Goal: Transaction & Acquisition: Purchase product/service

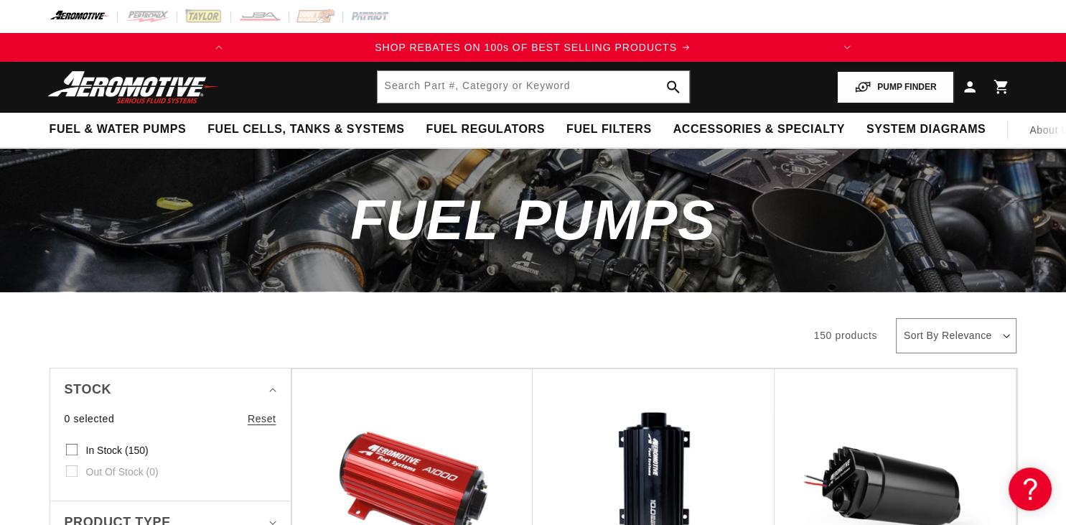
click at [882, 87] on button "PUMP FINDER" at bounding box center [895, 87] width 116 height 32
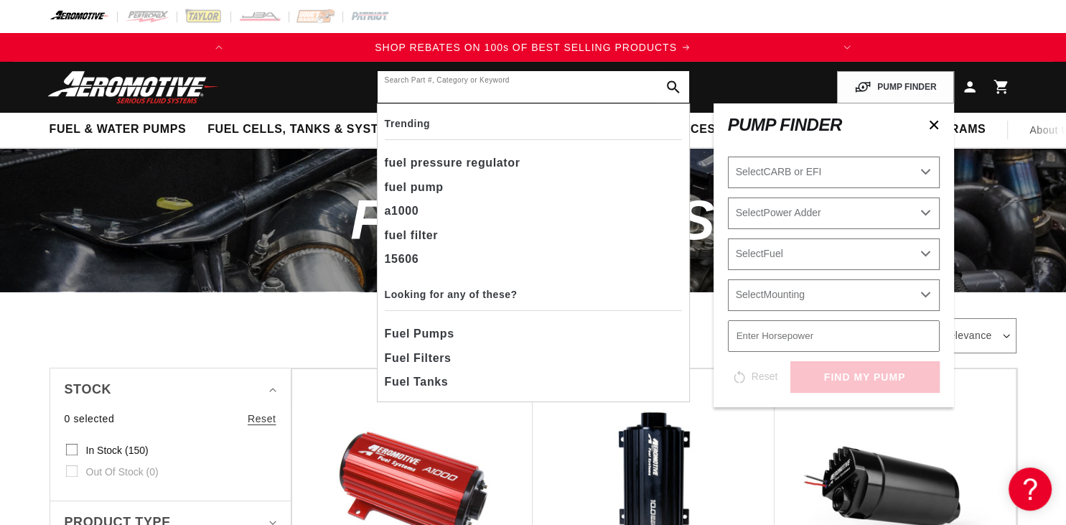
click at [546, 88] on input "text" at bounding box center [534, 87] width 312 height 32
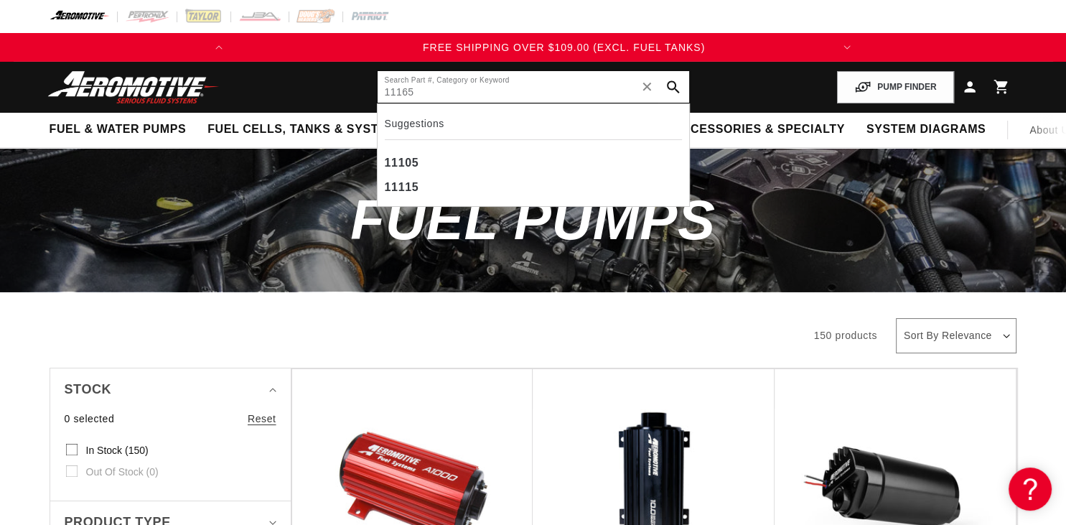
scroll to position [0, 569]
type input "11165"
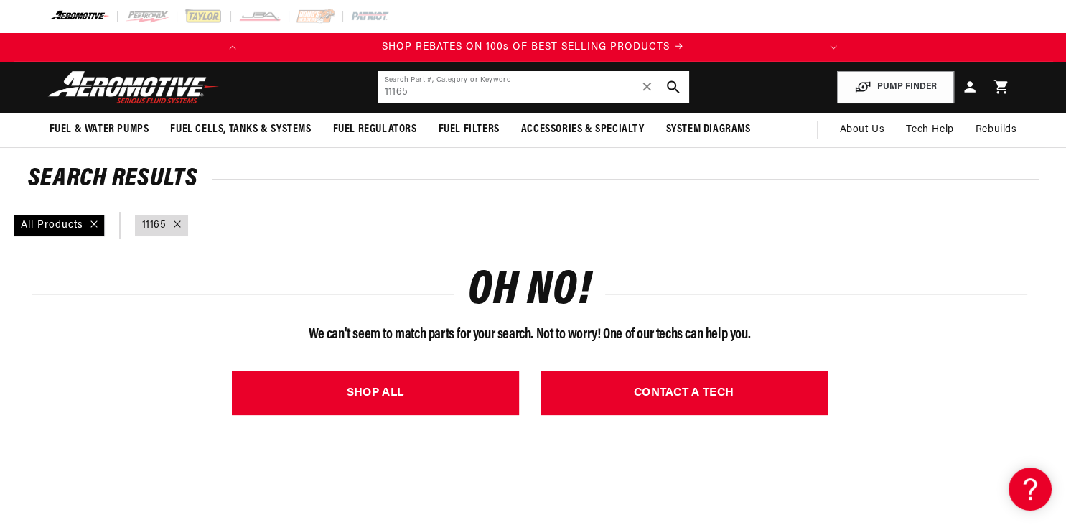
click at [525, 98] on input "11165" at bounding box center [534, 87] width 312 height 32
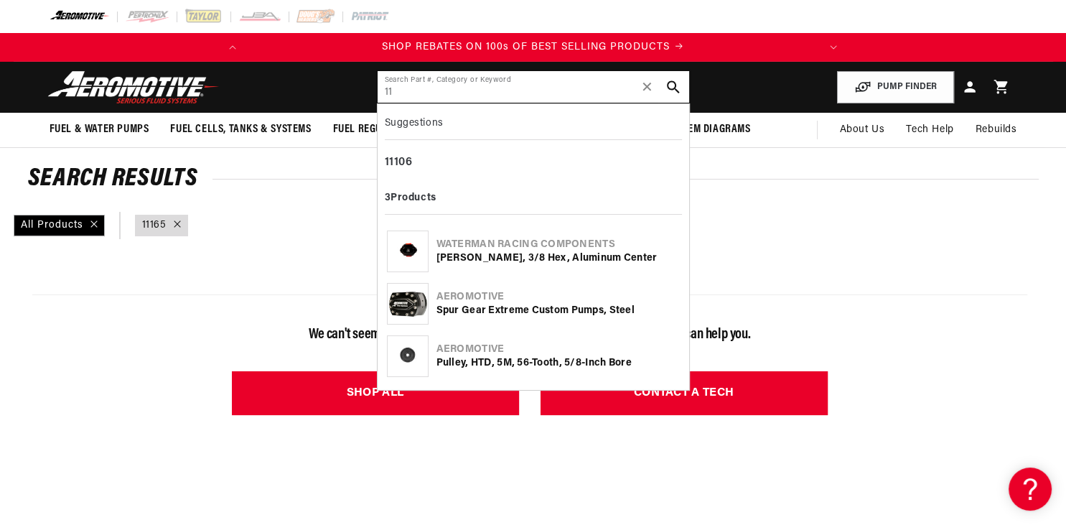
type input "1"
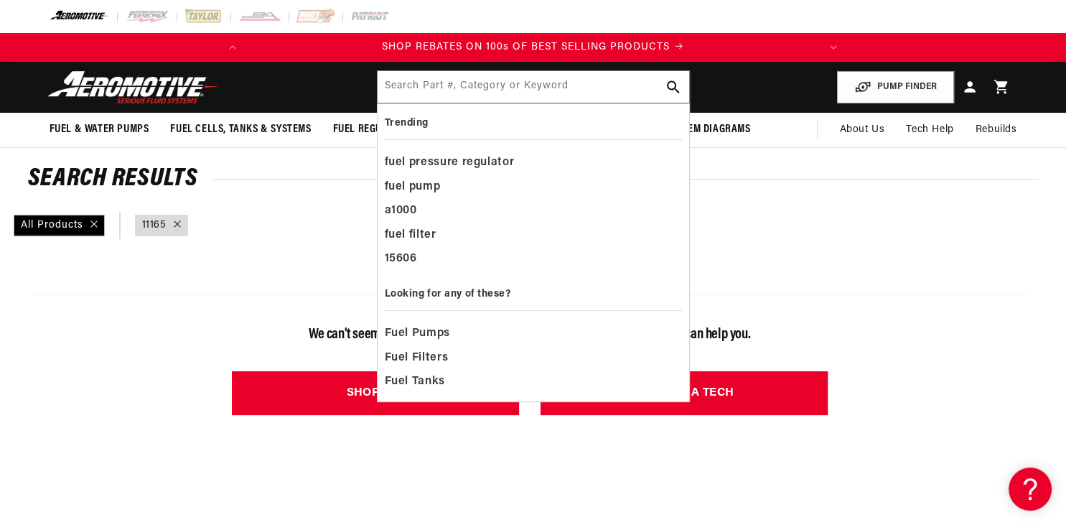
click at [276, 82] on header "Fuel & Water Pumps Back In-Tank In-Line Fuel Pumps" at bounding box center [533, 87] width 1039 height 51
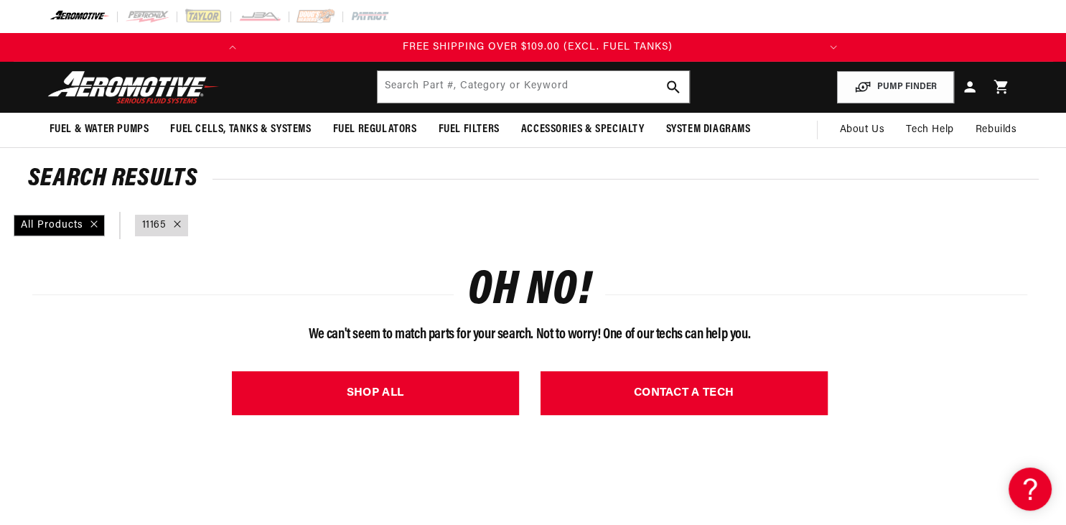
scroll to position [0, 569]
click at [905, 92] on button "PUMP FINDER" at bounding box center [895, 87] width 117 height 32
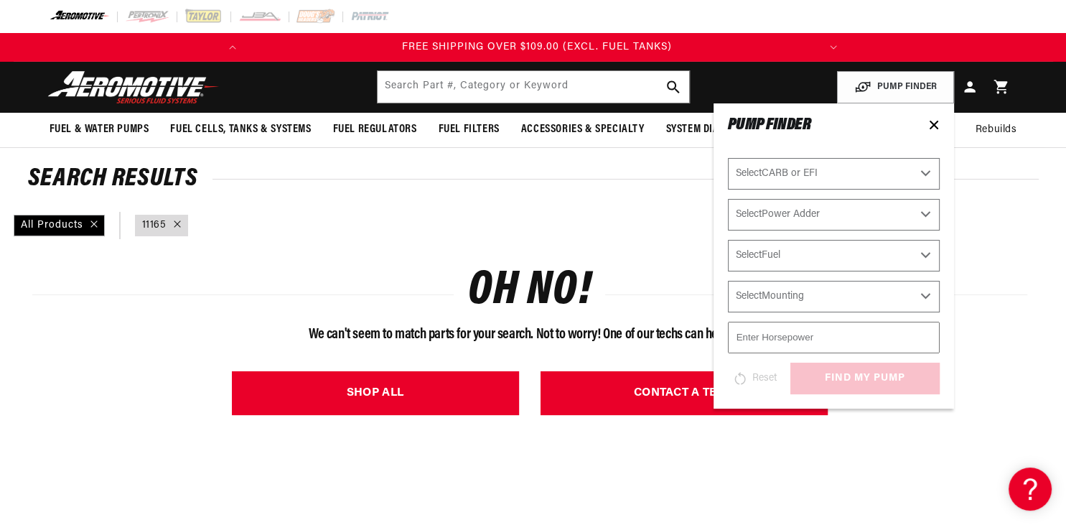
click at [728, 158] on select "Select CARB or EFI Carbureted Fuel Injected" at bounding box center [834, 174] width 212 height 32
select select "Fuel-Injected"
click option "Fuel Injected" at bounding box center [0, 0] width 0 height 0
select select "Fuel-Injected"
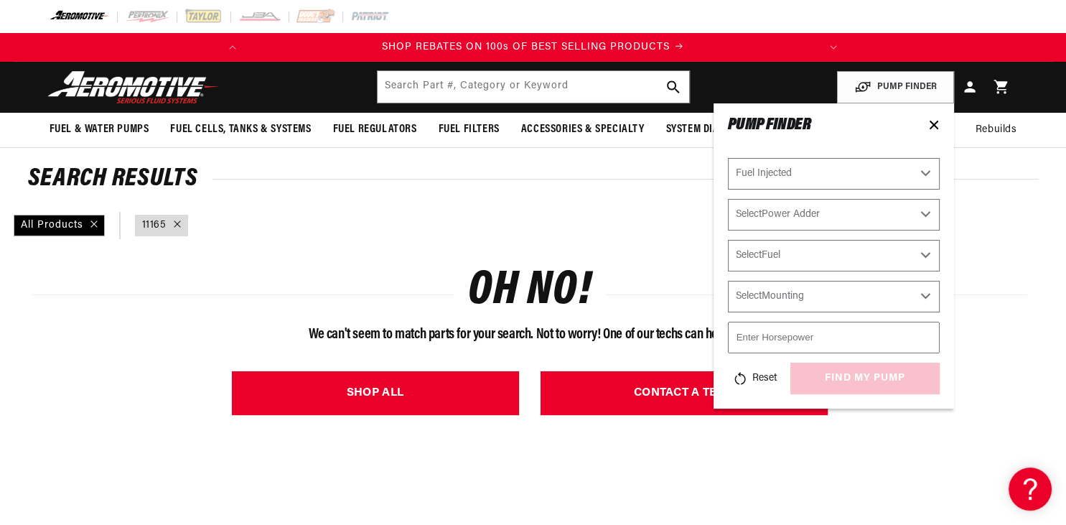
click at [728, 199] on select "Select Power Adder No - Naturally Aspirated Yes - Forced Induction" at bounding box center [834, 215] width 212 height 32
select select "Yes-Forced-Induction"
click option "Yes - Forced Induction" at bounding box center [0, 0] width 0 height 0
select select "Yes-Forced-Induction"
click at [728, 240] on select "Select Fuel E85 Gas" at bounding box center [834, 256] width 212 height 32
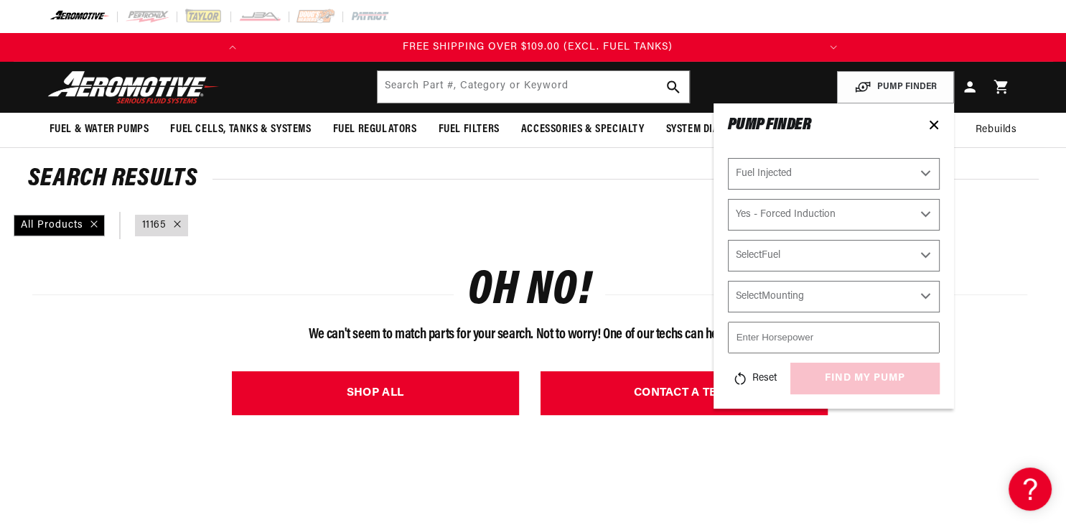
select select "Gas"
click option "Gas" at bounding box center [0, 0] width 0 height 0
select select "Gas"
click at [728, 281] on select "Select Mounting External In-Tank" at bounding box center [834, 297] width 212 height 32
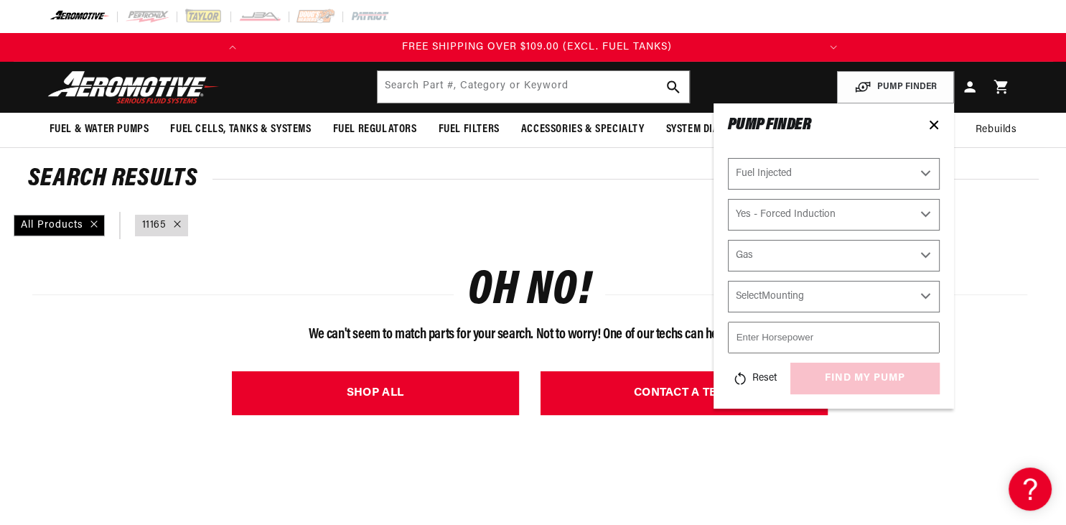
select select "In-Tank"
click option "In-Tank" at bounding box center [0, 0] width 0 height 0
select select "In-Tank"
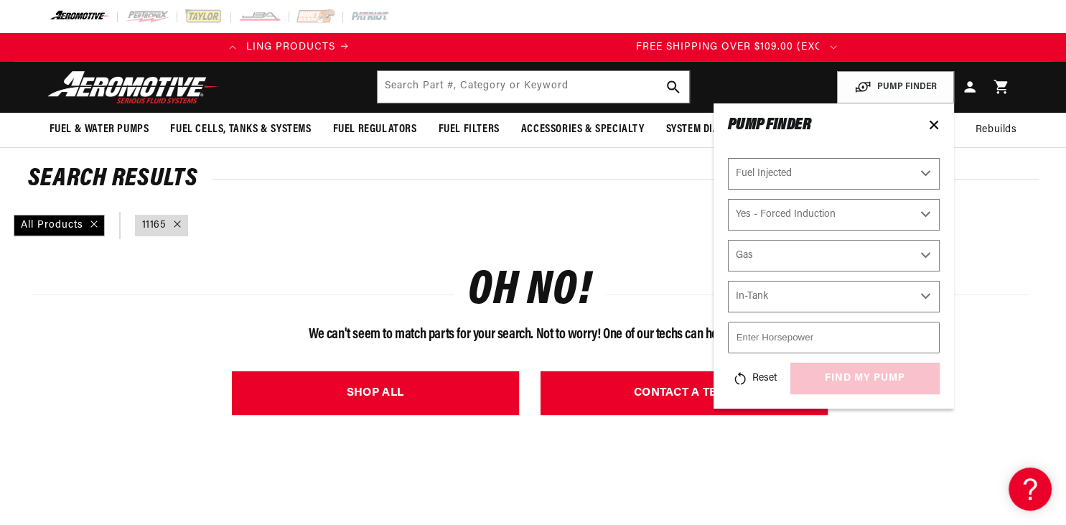
click at [829, 335] on input "number" at bounding box center [834, 338] width 212 height 32
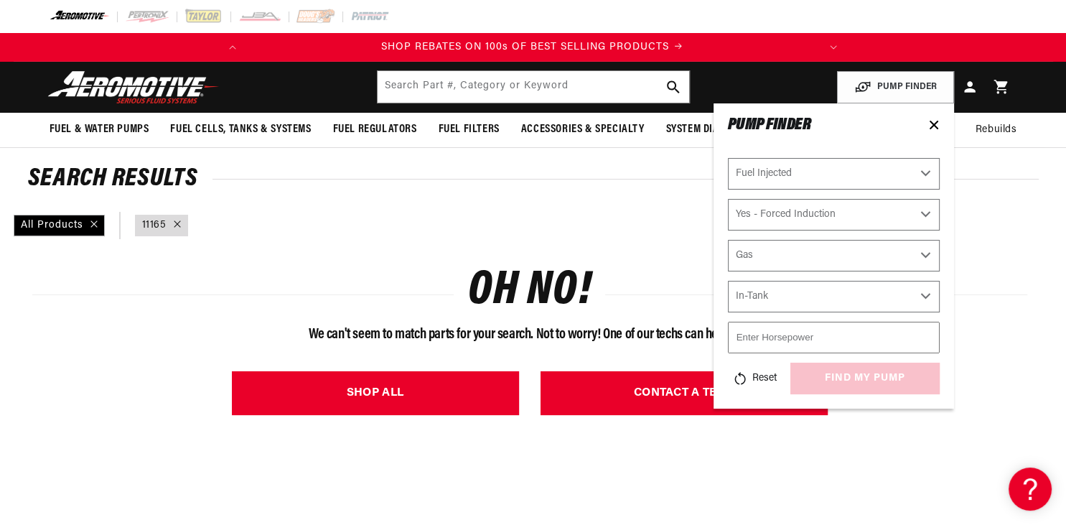
scroll to position [0, 0]
click at [829, 335] on input "number" at bounding box center [834, 338] width 212 height 32
type input "400"
click at [728, 281] on select "Select Mounting External In-Tank" at bounding box center [834, 297] width 212 height 32
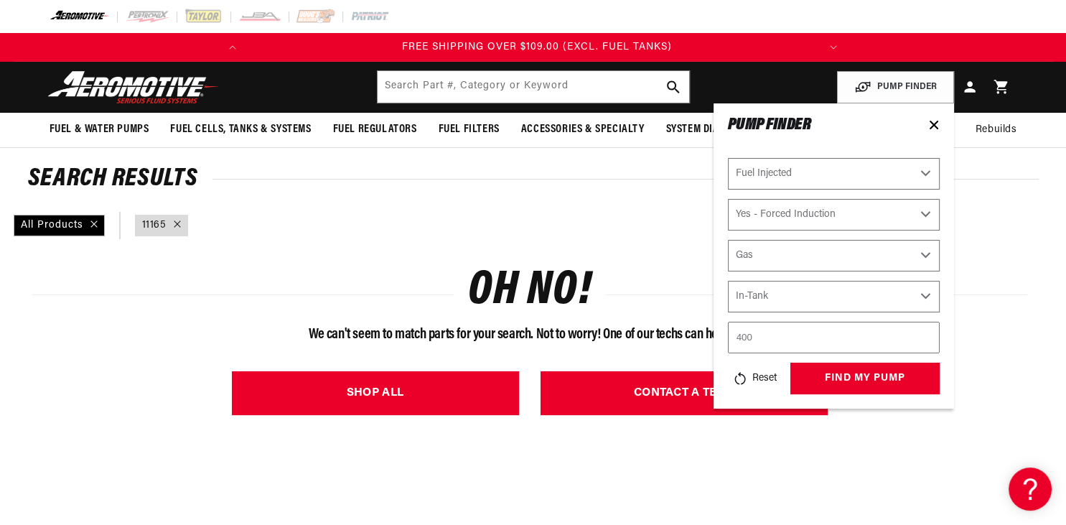
click at [771, 400] on div "PUMP FINDER Select CARB or EFI Carbureted Fuel Injected Select Power Adder No -…" at bounding box center [834, 255] width 240 height 305
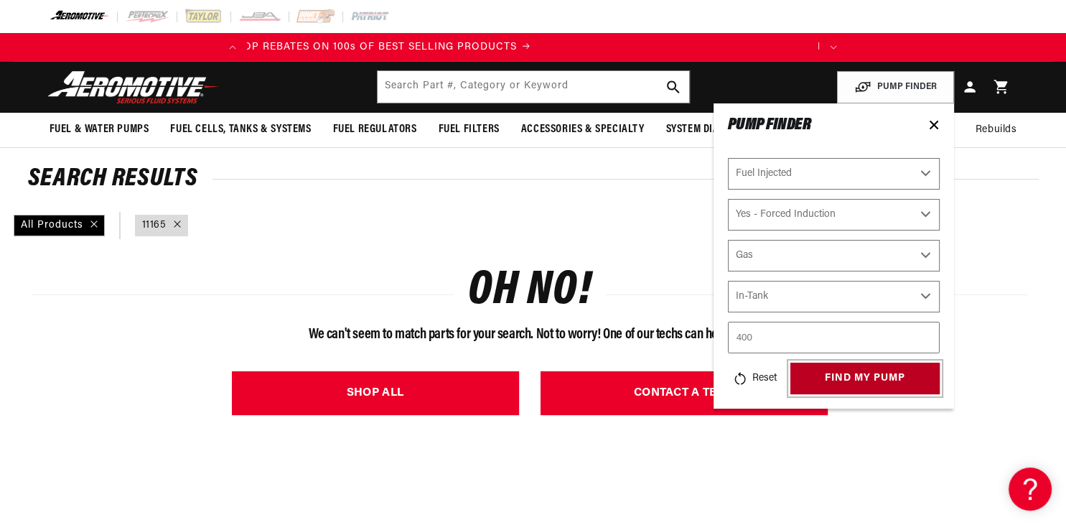
click at [856, 363] on button "find my pump" at bounding box center [864, 379] width 149 height 32
type input "11165"
select select "CARB or EFI"
select select "Power Adder"
select select "Fuel"
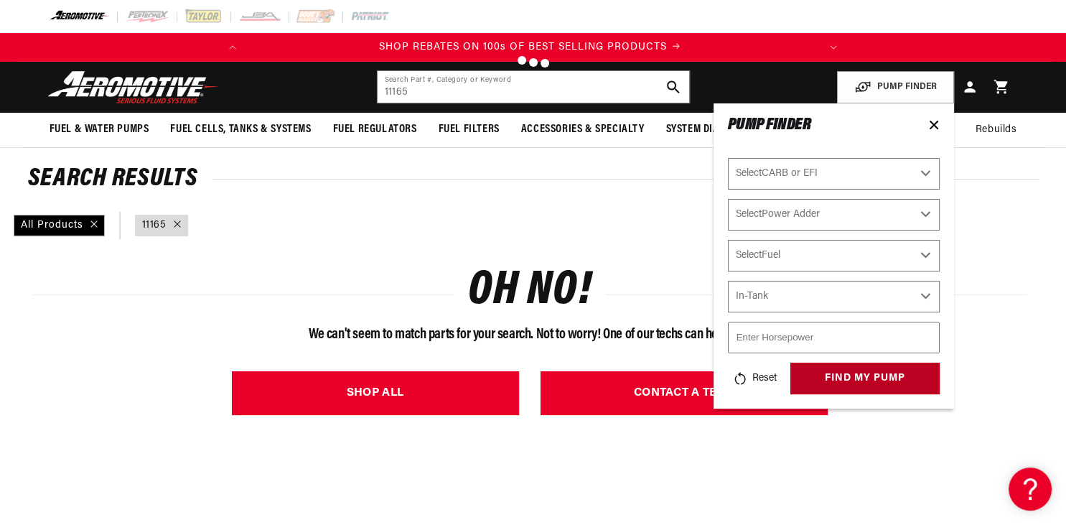
select select "Mounting"
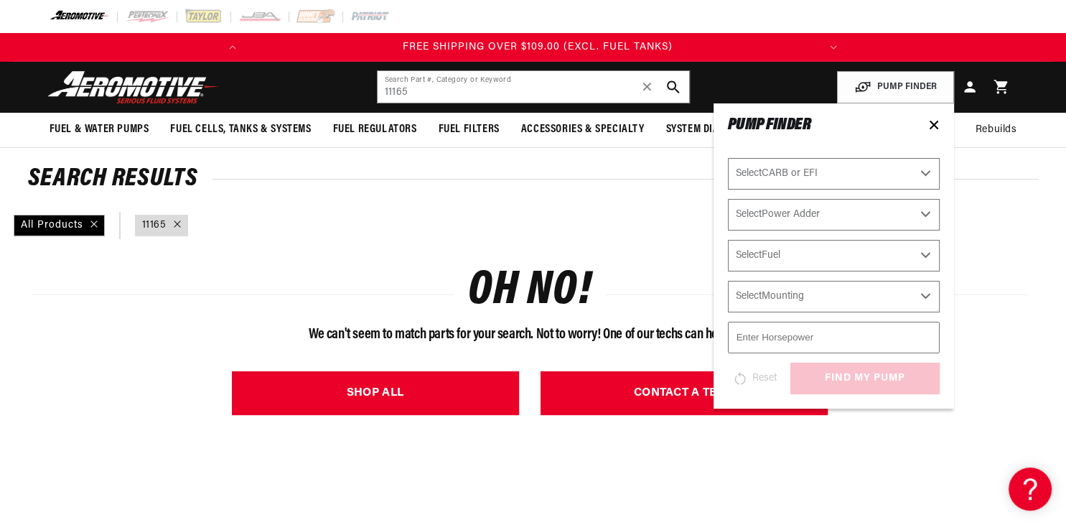
scroll to position [0, 569]
click at [931, 126] on icon at bounding box center [933, 124] width 11 height 11
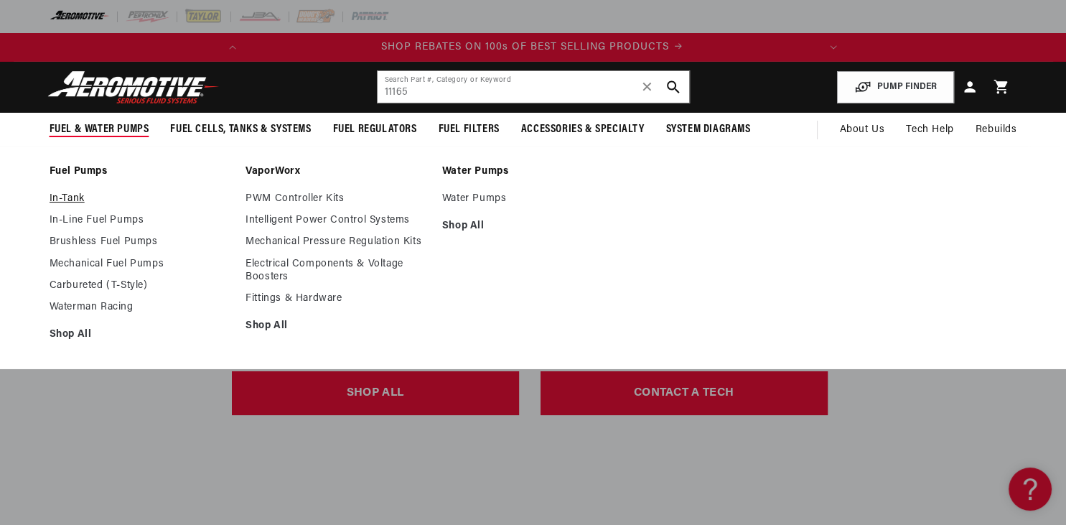
scroll to position [0, 0]
click at [73, 217] on link "In-Line Fuel Pumps" at bounding box center [141, 220] width 182 height 13
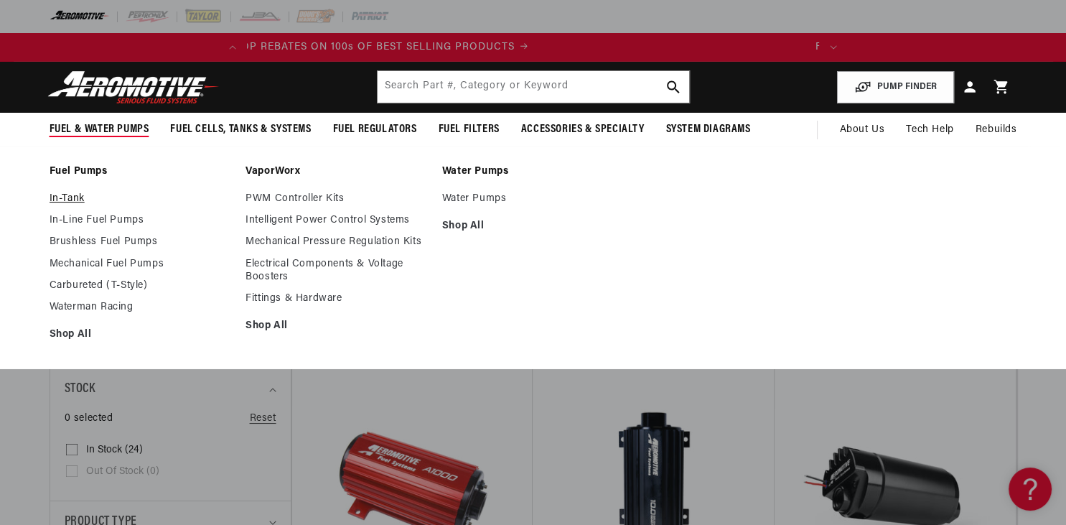
scroll to position [0, 23]
click at [66, 202] on link "In-Tank" at bounding box center [141, 198] width 182 height 13
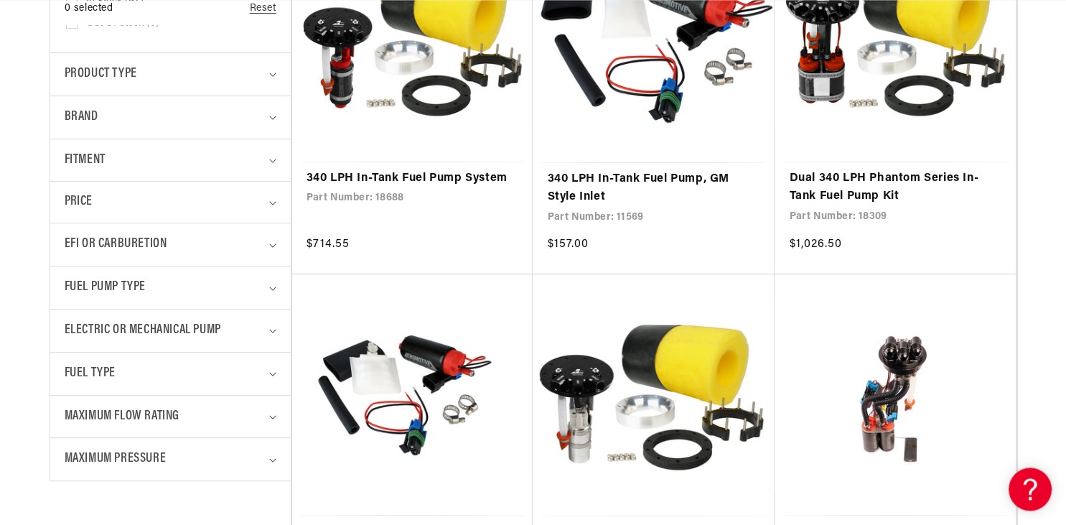
scroll to position [0, 47]
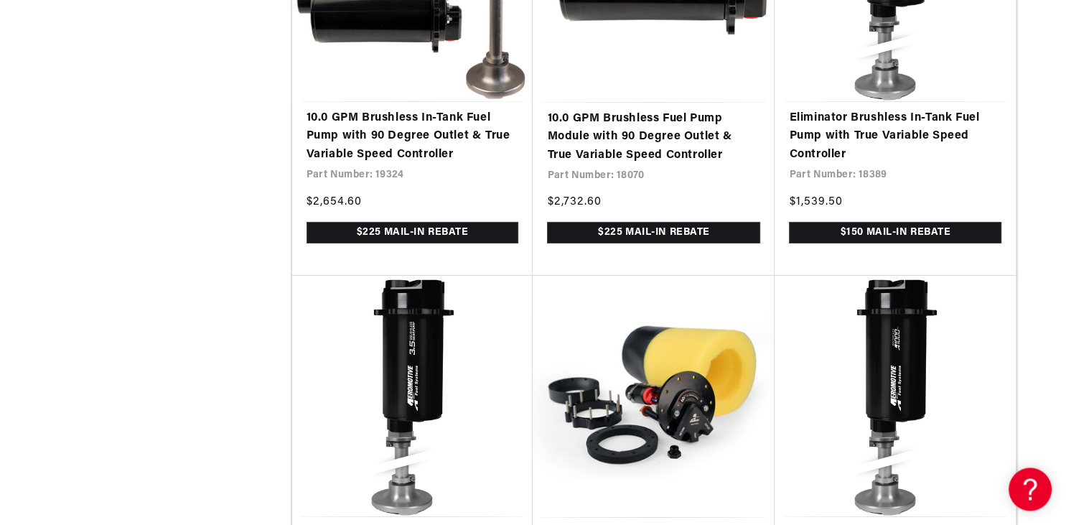
scroll to position [4789, 0]
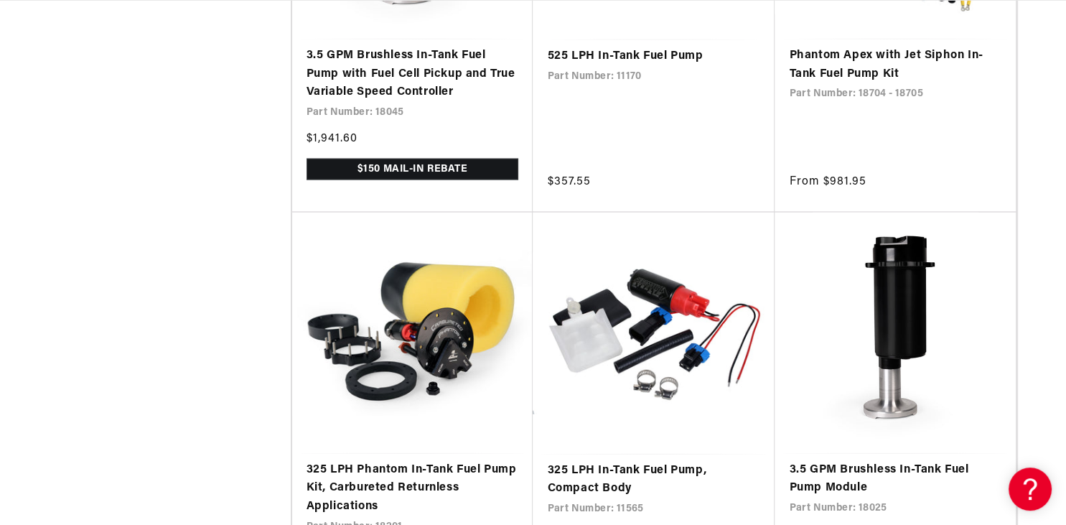
scroll to position [2816, 0]
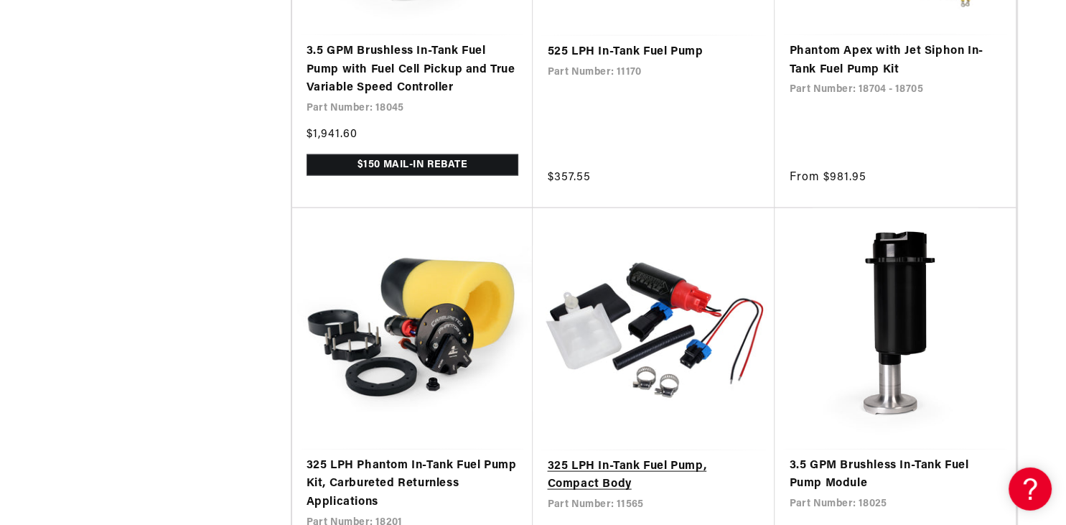
click at [660, 457] on link "325 LPH In-Tank Fuel Pump, Compact Body" at bounding box center [653, 475] width 213 height 37
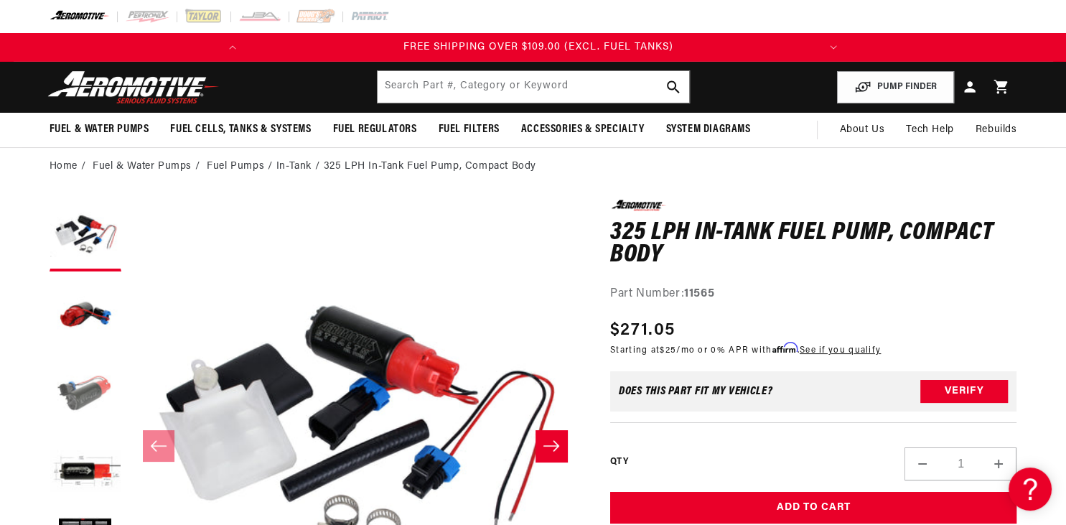
scroll to position [0, 569]
click at [84, 464] on button "Load image 4 in gallery view" at bounding box center [86, 472] width 72 height 72
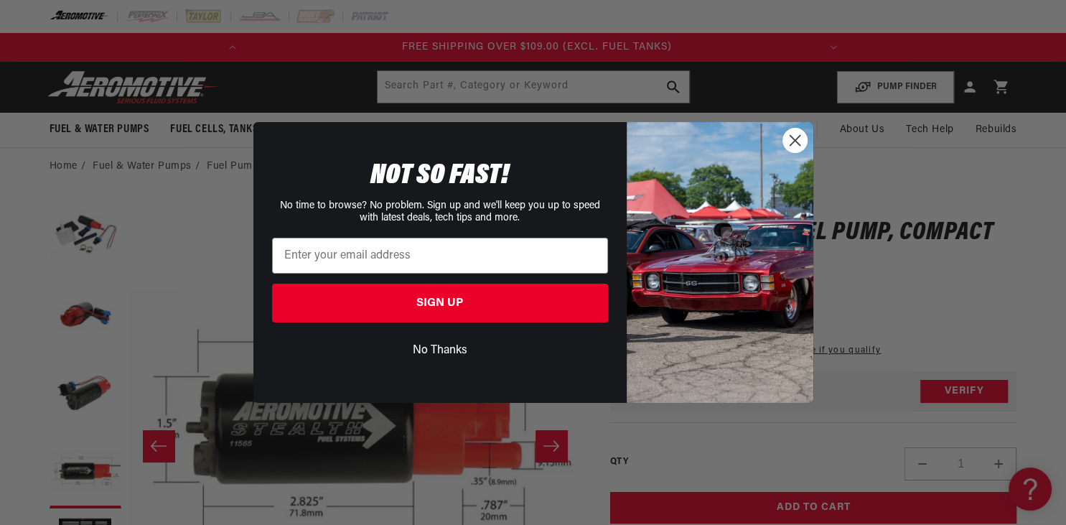
click at [796, 136] on circle "Close dialog" at bounding box center [794, 140] width 24 height 24
